Goal: Task Accomplishment & Management: Use online tool/utility

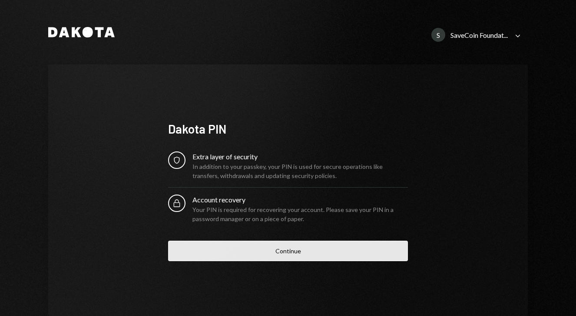
click at [252, 255] on button "Continue" at bounding box center [288, 250] width 240 height 20
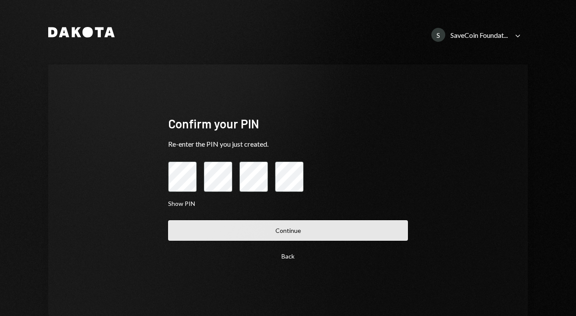
click at [251, 235] on button "Continue" at bounding box center [288, 230] width 240 height 20
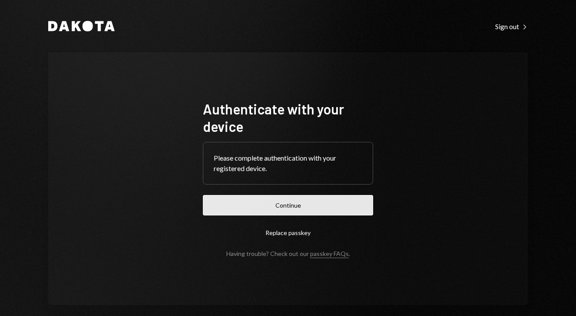
click at [261, 209] on button "Continue" at bounding box center [288, 205] width 170 height 20
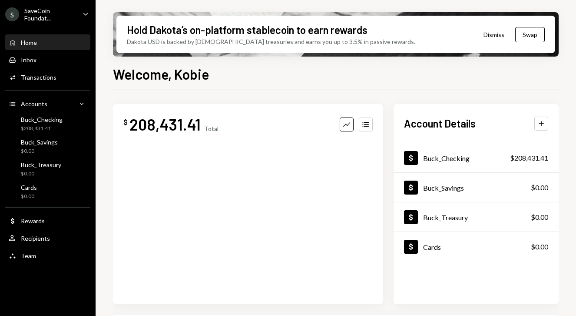
click at [67, 18] on div "SaveCoin Foundat..." at bounding box center [49, 14] width 51 height 15
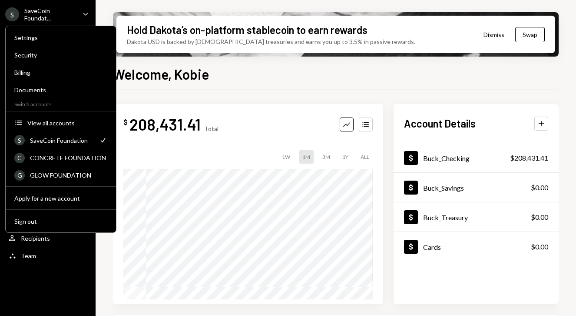
click at [67, 18] on div "SaveCoin Foundat..." at bounding box center [49, 14] width 51 height 15
